Goal: Navigation & Orientation: Find specific page/section

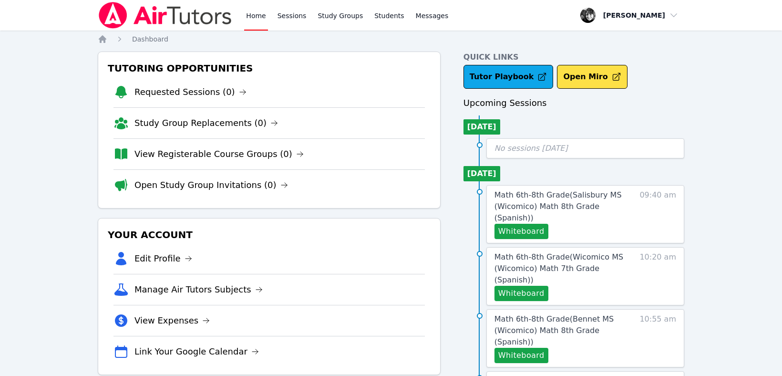
click at [648, 77] on div "Tutor Playbook Open Miro" at bounding box center [573, 77] width 221 height 24
